Goal: Find specific page/section: Find specific page/section

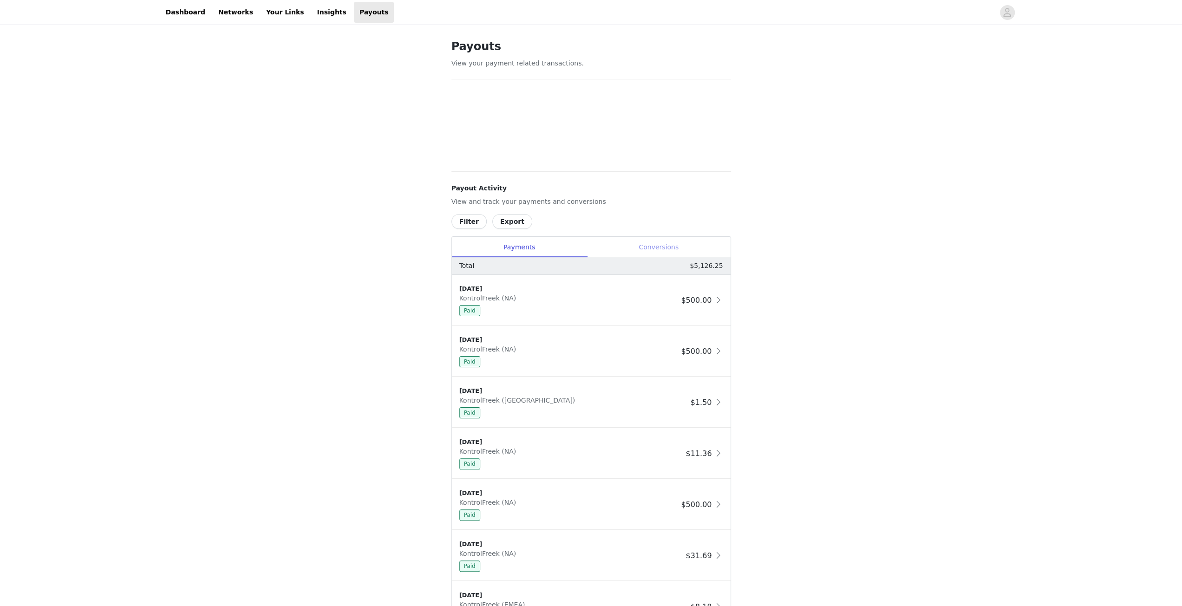
click at [663, 247] on div "Conversions" at bounding box center [658, 247] width 143 height 21
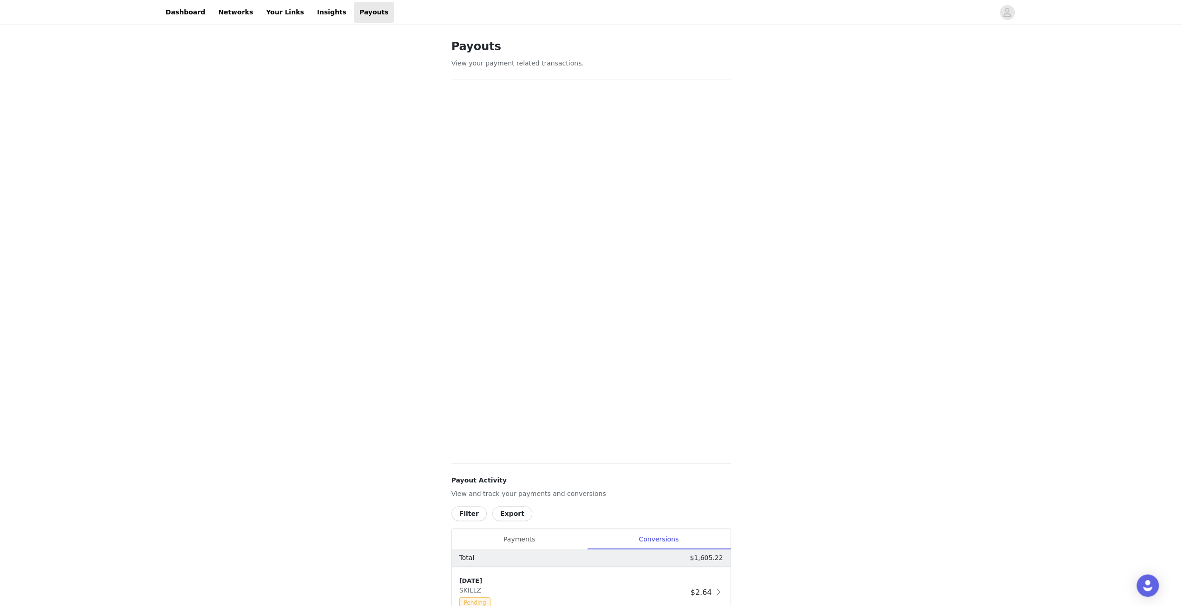
scroll to position [418, 0]
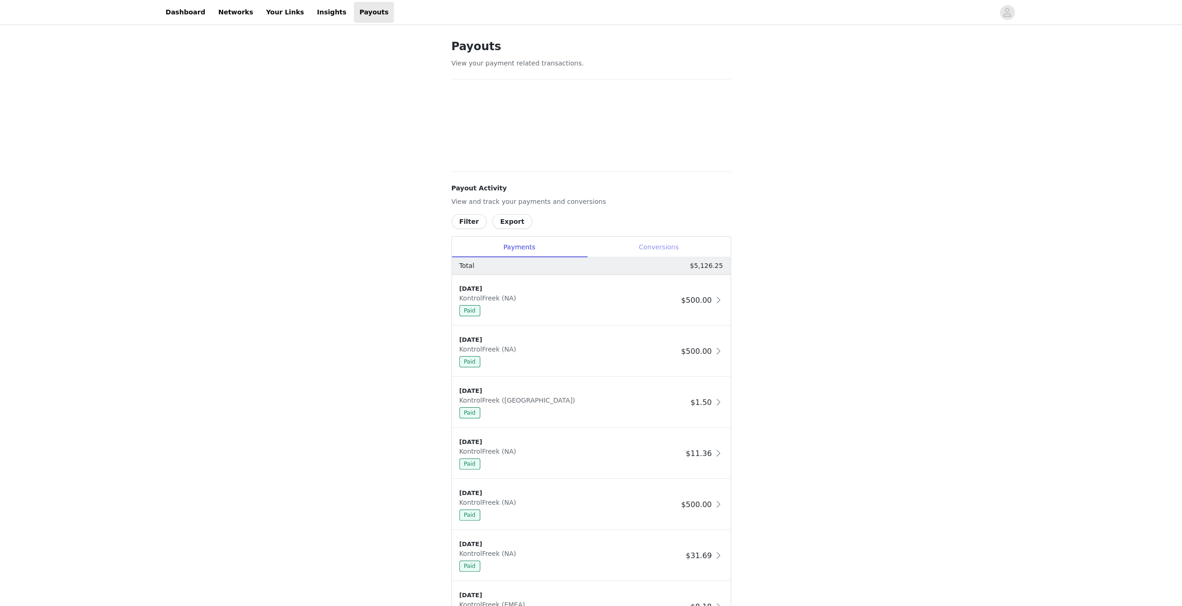
click at [657, 248] on div "Conversions" at bounding box center [658, 247] width 143 height 21
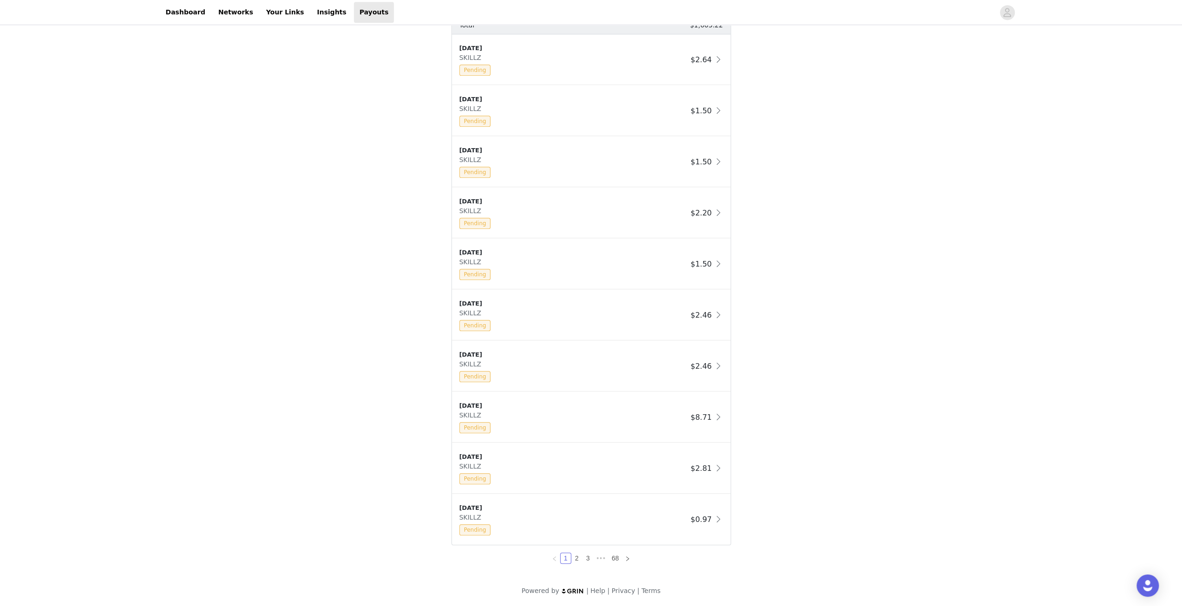
scroll to position [115, 0]
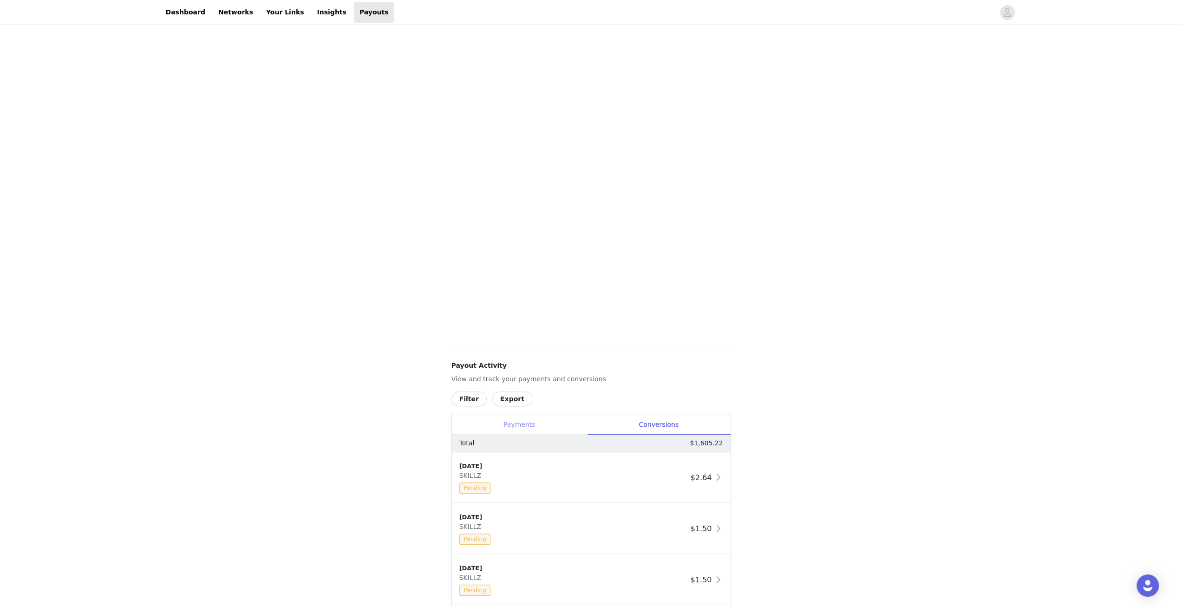
click at [529, 419] on div "Payments" at bounding box center [519, 424] width 135 height 21
drag, startPoint x: 644, startPoint y: 424, endPoint x: 654, endPoint y: 424, distance: 9.3
click at [645, 424] on div "Conversions" at bounding box center [658, 424] width 143 height 21
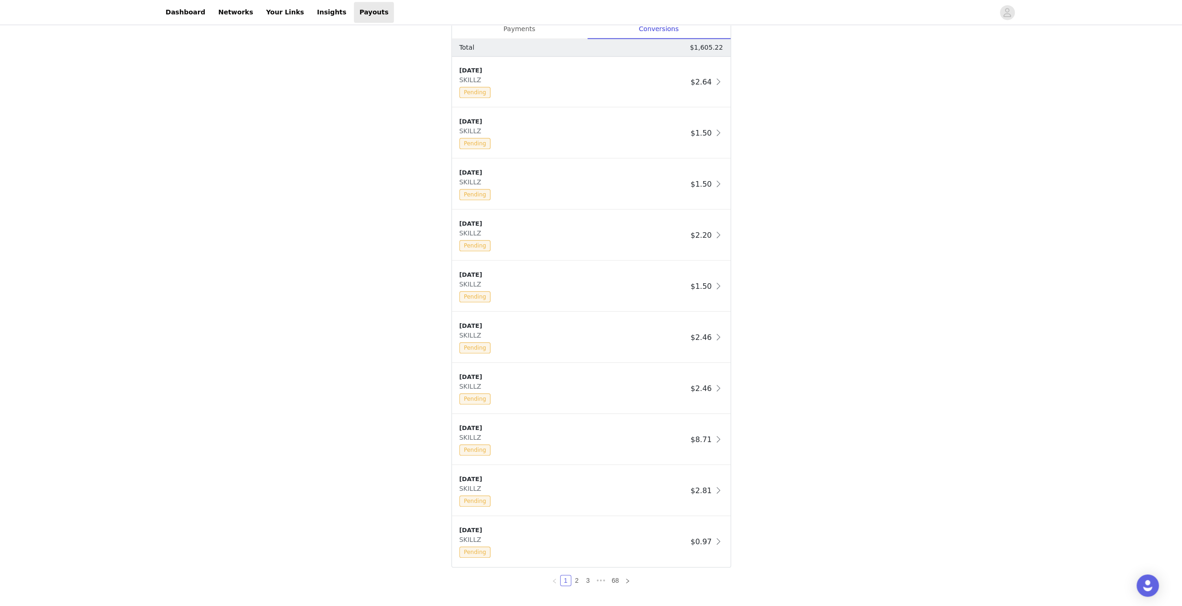
scroll to position [533, 0]
